Goal: Task Accomplishment & Management: Manage account settings

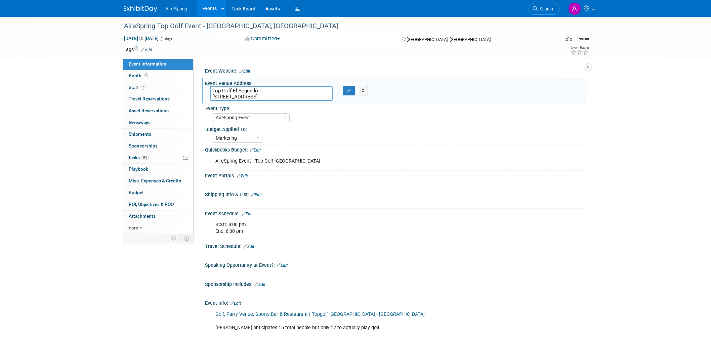
select select "AireSpring Event"
select select "Marketing"
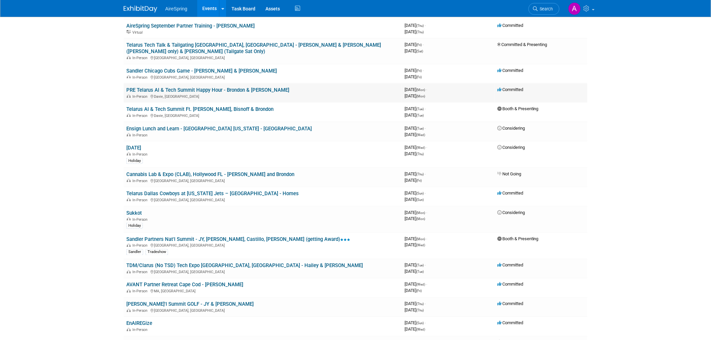
scroll to position [298, 0]
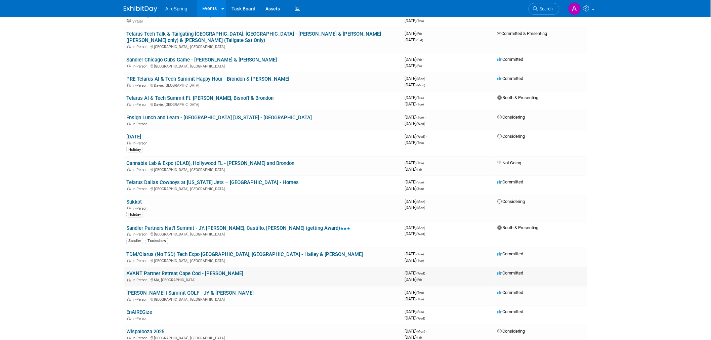
click at [214, 271] on link "AVANT Partner Retreat Cape Cod - Beavers" at bounding box center [184, 274] width 117 height 6
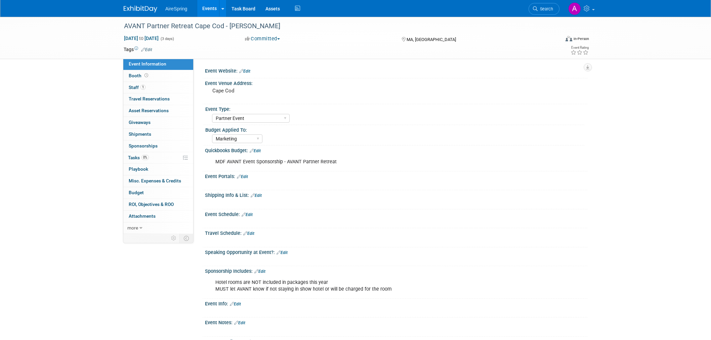
select select "Partner Event"
select select "Marketing"
click at [204, 25] on div "AVANT Partner Retreat Cape Cod - Beavers" at bounding box center [335, 26] width 427 height 12
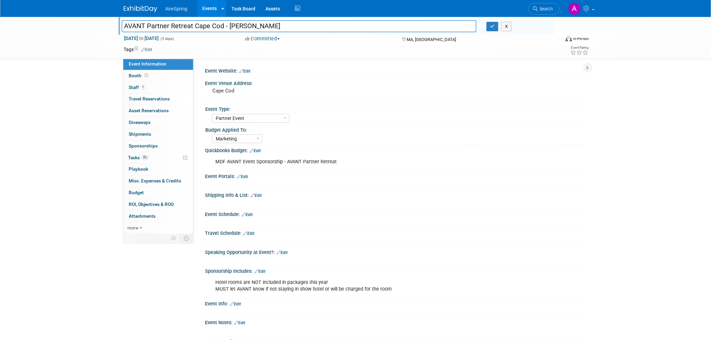
click at [204, 25] on input "AVANT Partner Retreat Cape Cod - Beavers" at bounding box center [299, 26] width 355 height 12
click at [78, 118] on div "AVANT Partner Retreat Cape Cod - Beavers AVANT Partner Retreat Cape Cod - Beave…" at bounding box center [355, 206] width 711 height 378
